Goal: Information Seeking & Learning: Learn about a topic

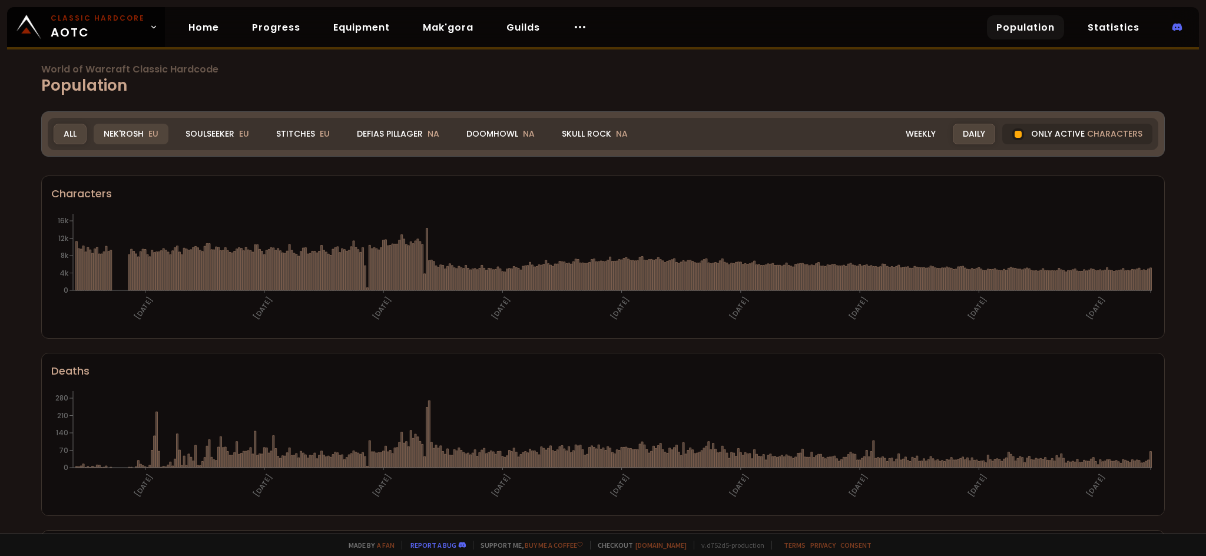
click at [132, 134] on div "Nek'Rosh EU" at bounding box center [131, 134] width 75 height 21
click at [122, 141] on div "Nek'Rosh EU" at bounding box center [131, 134] width 75 height 21
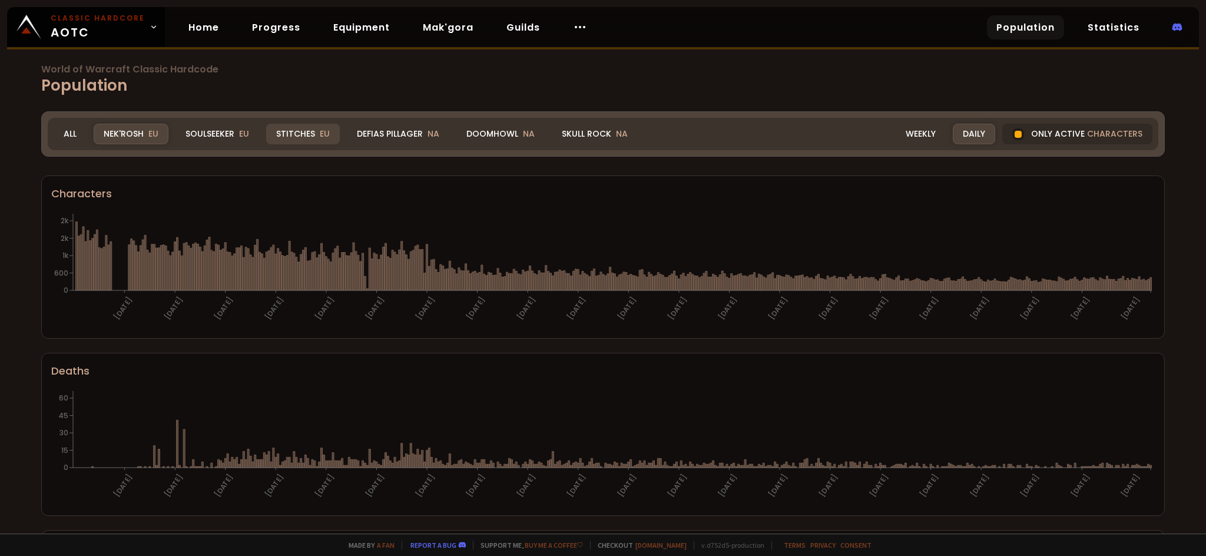
click at [290, 129] on div "Stitches EU" at bounding box center [303, 134] width 74 height 21
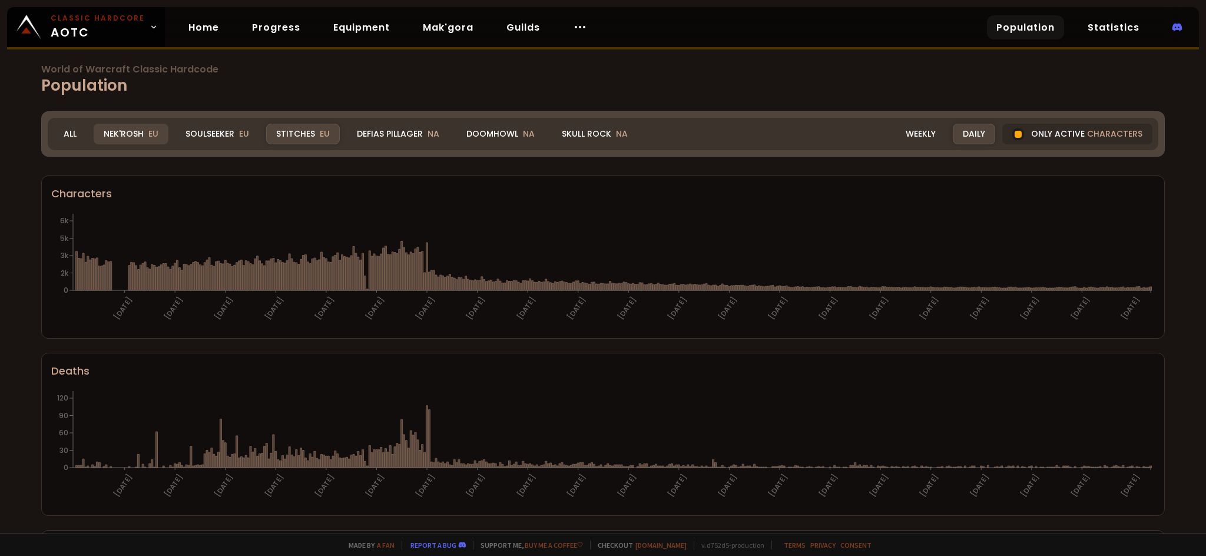
click at [141, 137] on div "Nek'Rosh EU" at bounding box center [131, 134] width 75 height 21
click at [311, 137] on div "Stitches EU" at bounding box center [303, 134] width 74 height 21
